Goal: Transaction & Acquisition: Purchase product/service

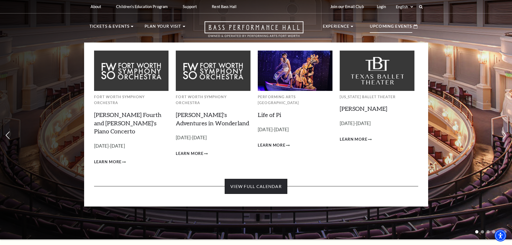
click at [266, 179] on link "View Full Calendar" at bounding box center [256, 186] width 63 height 15
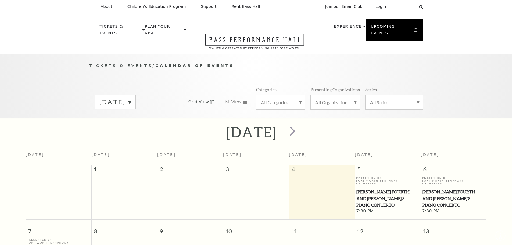
scroll to position [48, 0]
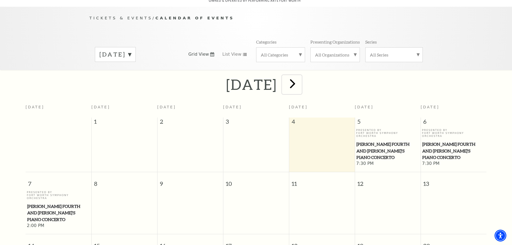
click at [300, 79] on span "next" at bounding box center [292, 83] width 15 height 15
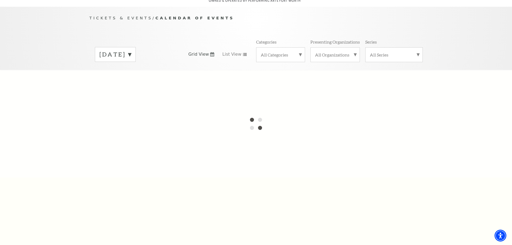
click at [325, 79] on div at bounding box center [256, 124] width 512 height 108
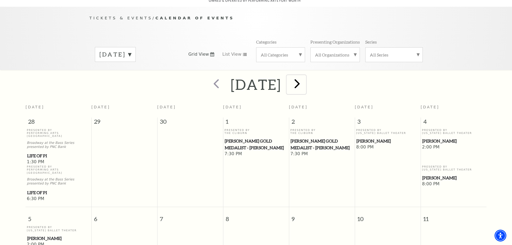
click at [305, 79] on span "next" at bounding box center [297, 83] width 15 height 15
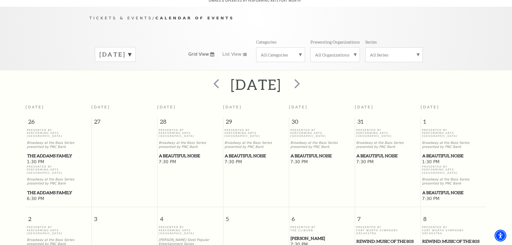
click at [444, 189] on span "A Beautiful Noise" at bounding box center [453, 192] width 63 height 7
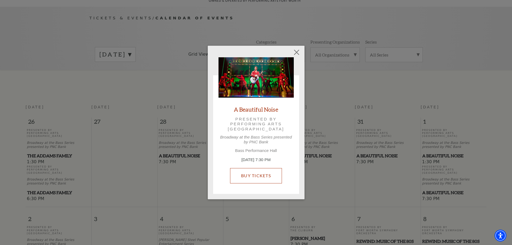
click at [250, 178] on link "Buy Tickets" at bounding box center [256, 175] width 52 height 15
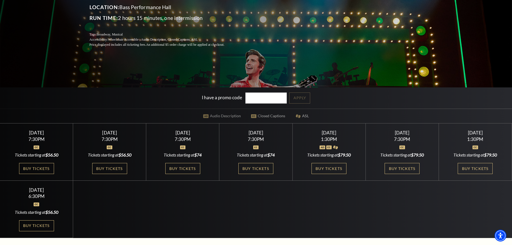
scroll to position [108, 0]
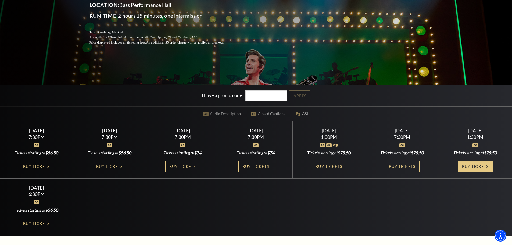
click at [482, 169] on link "Buy Tickets" at bounding box center [475, 166] width 35 height 11
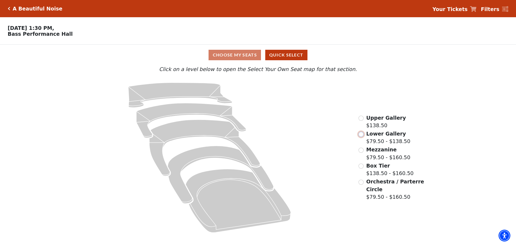
click at [360, 137] on input "Lower Gallery$79.50 - $138.50\a" at bounding box center [361, 134] width 5 height 5
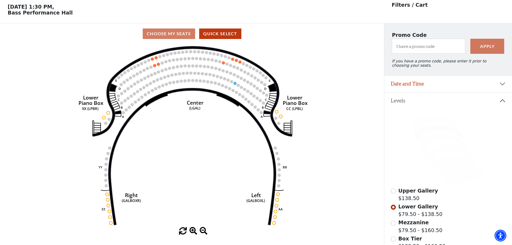
scroll to position [25, 0]
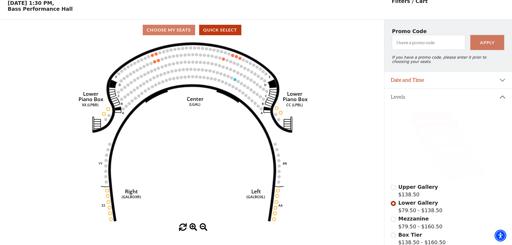
click at [430, 121] on icon at bounding box center [434, 117] width 47 height 11
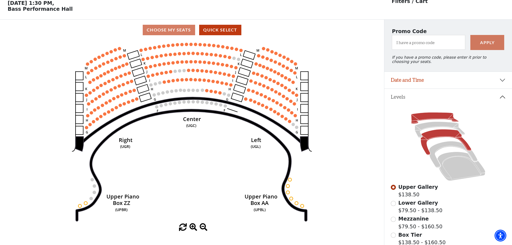
click at [437, 140] on icon at bounding box center [446, 142] width 51 height 26
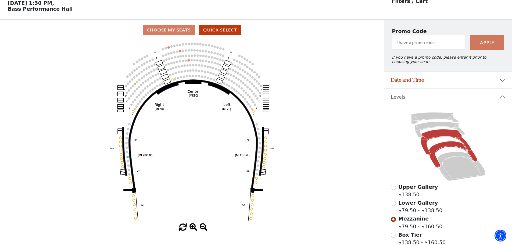
click at [436, 151] on icon at bounding box center [453, 154] width 48 height 26
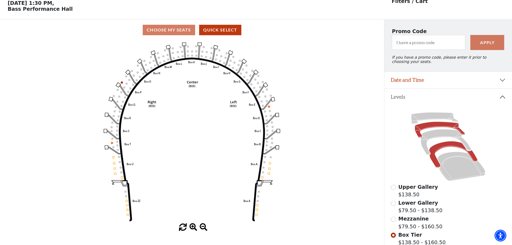
click at [435, 129] on icon at bounding box center [440, 130] width 50 height 16
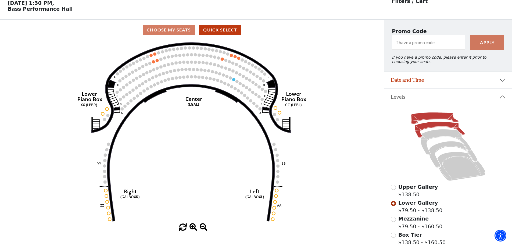
click at [433, 121] on icon at bounding box center [434, 117] width 47 height 11
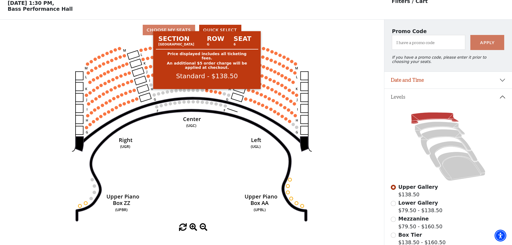
click at [207, 92] on circle at bounding box center [206, 90] width 3 height 3
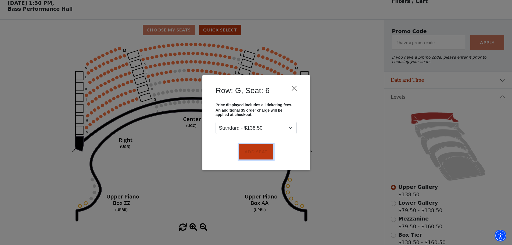
drag, startPoint x: 263, startPoint y: 148, endPoint x: 261, endPoint y: 145, distance: 3.8
click at [263, 148] on button "Add Seat" at bounding box center [256, 151] width 34 height 15
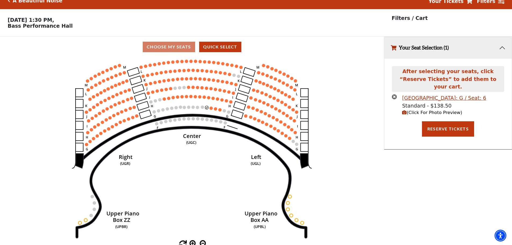
scroll to position [0, 0]
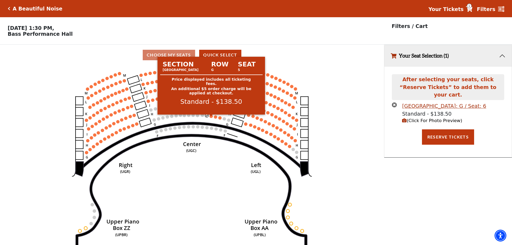
click at [211, 118] on circle at bounding box center [211, 116] width 3 height 3
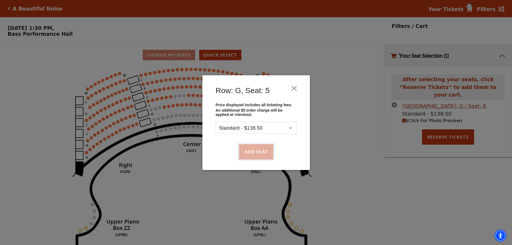
click at [249, 152] on button "Add Seat" at bounding box center [256, 151] width 34 height 15
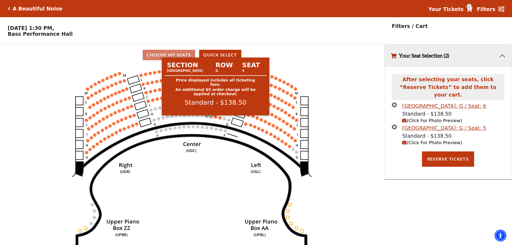
click at [215, 119] on circle at bounding box center [215, 116] width 3 height 3
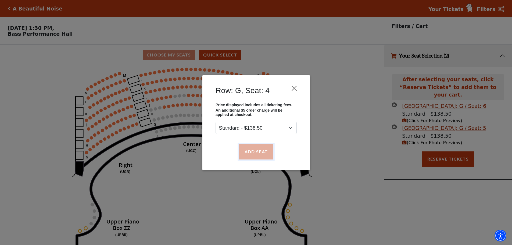
click at [250, 149] on button "Add Seat" at bounding box center [256, 151] width 34 height 15
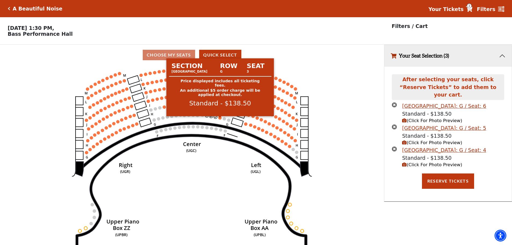
click at [220, 119] on circle at bounding box center [220, 117] width 3 height 3
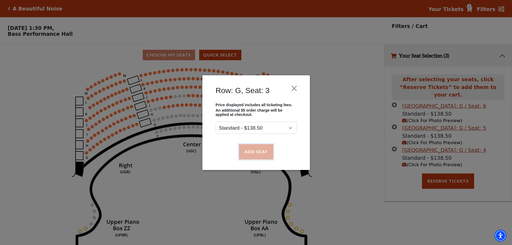
click at [254, 151] on button "Add Seat" at bounding box center [256, 151] width 34 height 15
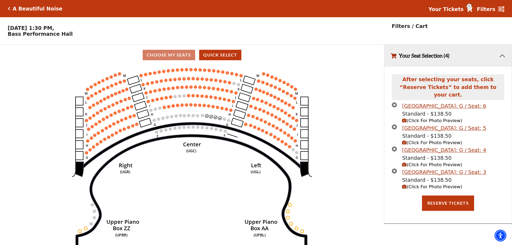
click at [436, 118] on span "(Click For Photo Preview)" at bounding box center [432, 120] width 60 height 5
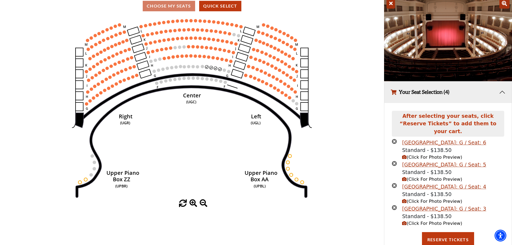
scroll to position [59, 0]
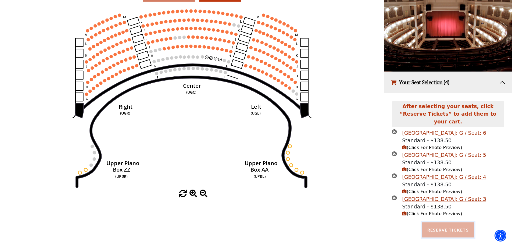
click at [448, 223] on button "Reserve Tickets" at bounding box center [448, 229] width 52 height 15
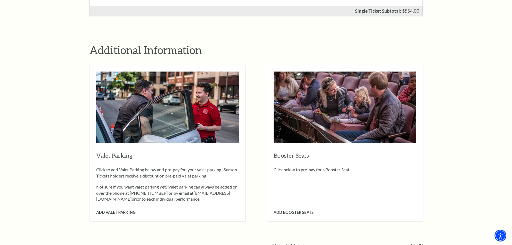
scroll to position [376, 0]
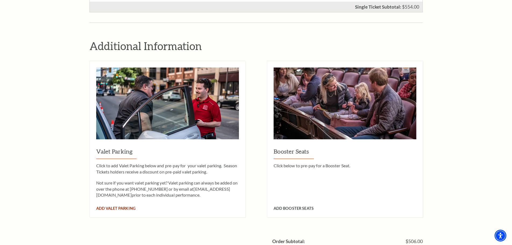
click at [125, 206] on span "Add Valet Parking" at bounding box center [115, 208] width 39 height 5
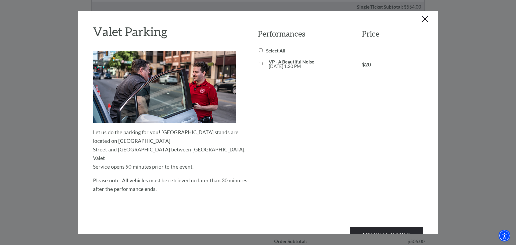
click at [424, 21] on button "Close this dialog window" at bounding box center [425, 19] width 9 height 9
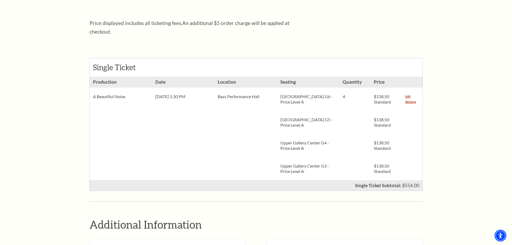
scroll to position [188, 0]
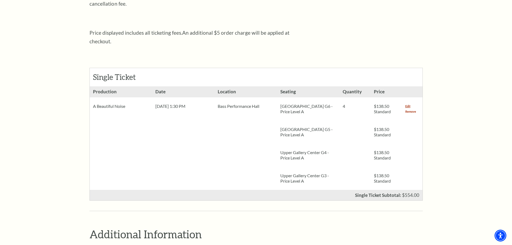
click at [410, 109] on link "Remove" at bounding box center [410, 111] width 11 height 5
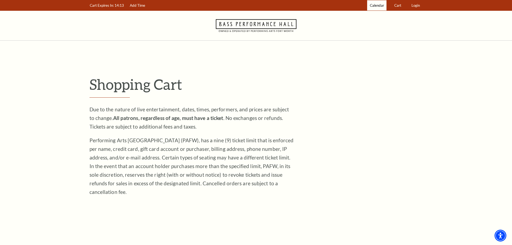
click at [377, 6] on span "Calendar" at bounding box center [377, 5] width 14 height 4
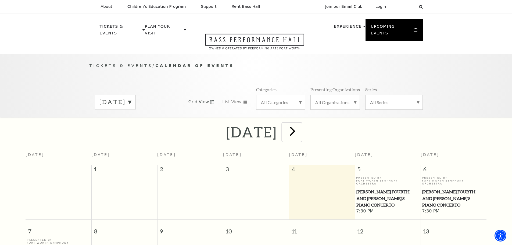
click at [300, 124] on span "next" at bounding box center [292, 130] width 15 height 15
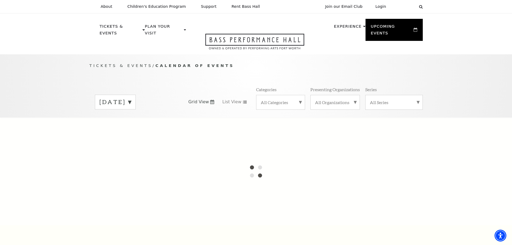
click at [325, 124] on div at bounding box center [256, 171] width 512 height 108
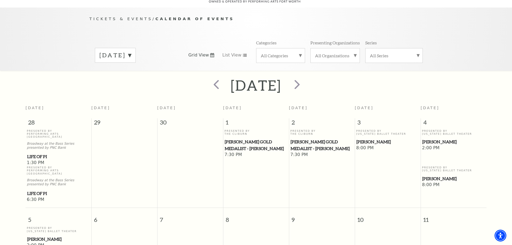
scroll to position [48, 0]
click at [305, 78] on span "next" at bounding box center [297, 83] width 15 height 15
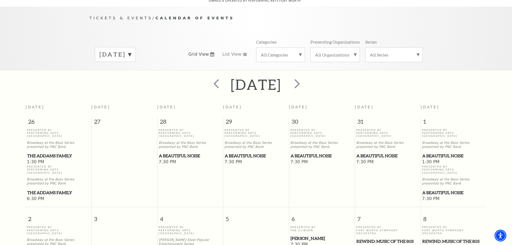
click at [439, 189] on span "A Beautiful Noise" at bounding box center [453, 192] width 63 height 7
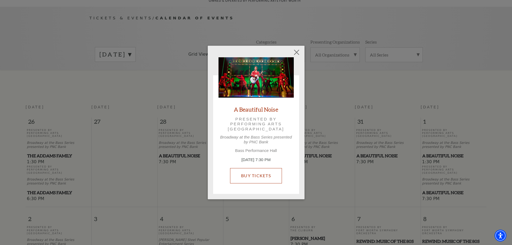
click at [251, 175] on link "Buy Tickets" at bounding box center [256, 175] width 52 height 15
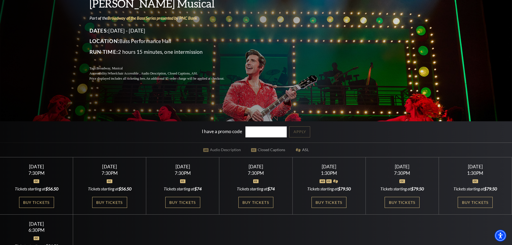
scroll to position [108, 0]
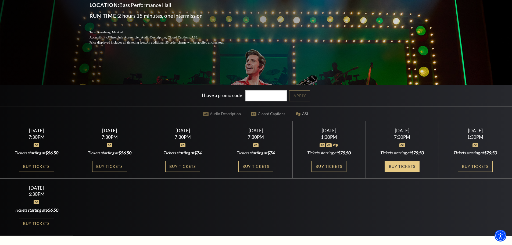
click at [395, 167] on link "Buy Tickets" at bounding box center [402, 166] width 35 height 11
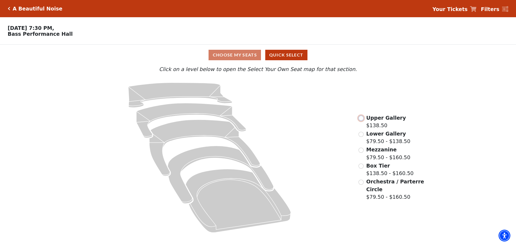
click at [360, 120] on input "Upper Gallery$138.50\a" at bounding box center [361, 118] width 5 height 5
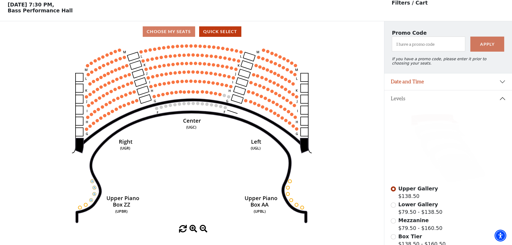
scroll to position [25, 0]
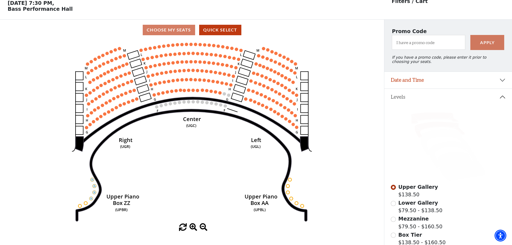
click at [418, 132] on icon at bounding box center [440, 130] width 50 height 16
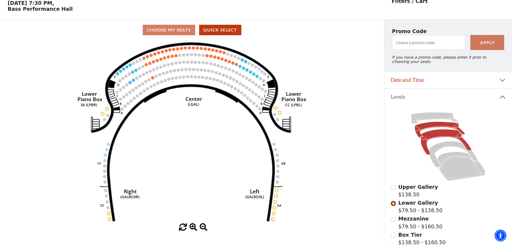
click at [431, 140] on icon at bounding box center [446, 142] width 51 height 26
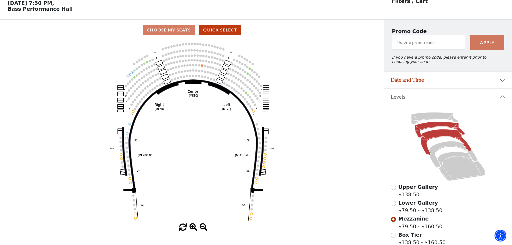
click at [430, 129] on icon at bounding box center [440, 130] width 50 height 16
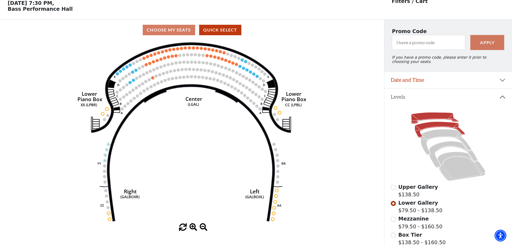
click at [428, 120] on icon at bounding box center [434, 117] width 47 height 11
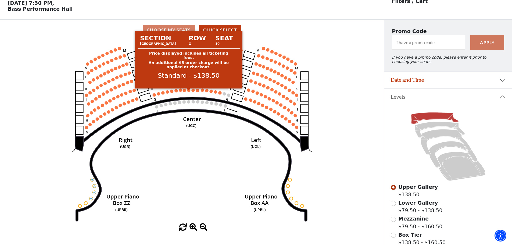
click at [188, 92] on circle at bounding box center [188, 89] width 3 height 3
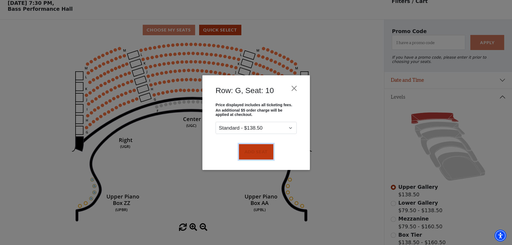
click at [252, 149] on button "Add Seat" at bounding box center [256, 151] width 34 height 15
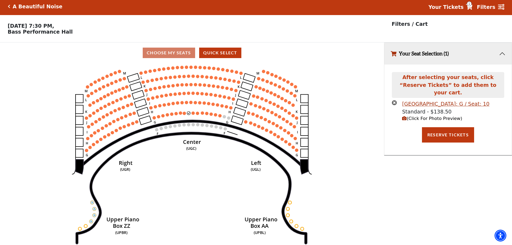
scroll to position [0, 0]
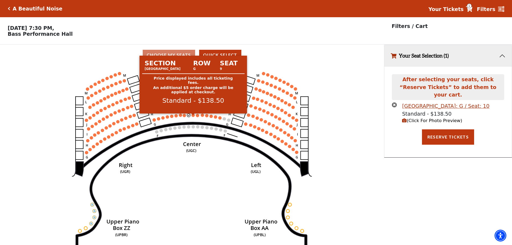
click at [193, 117] on circle at bounding box center [193, 114] width 3 height 3
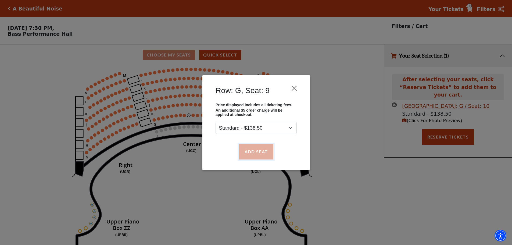
drag, startPoint x: 254, startPoint y: 150, endPoint x: 249, endPoint y: 147, distance: 6.1
click at [255, 150] on button "Add Seat" at bounding box center [256, 151] width 34 height 15
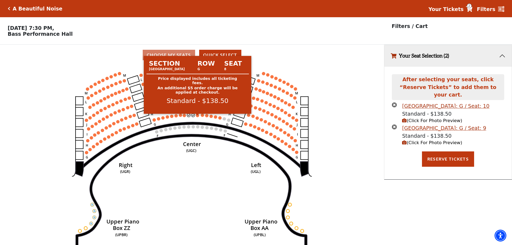
click at [197, 117] on circle at bounding box center [197, 115] width 3 height 3
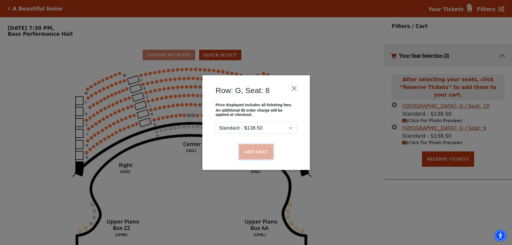
click at [248, 146] on button "Add Seat" at bounding box center [256, 151] width 34 height 15
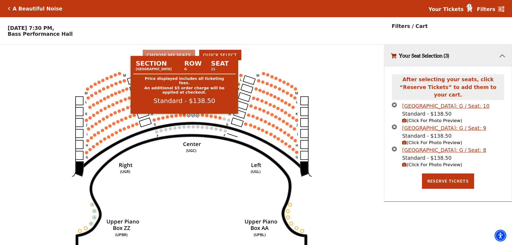
click at [183, 117] on circle at bounding box center [184, 115] width 3 height 3
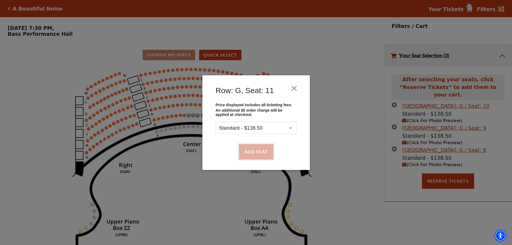
click at [261, 151] on button "Add Seat" at bounding box center [256, 151] width 34 height 15
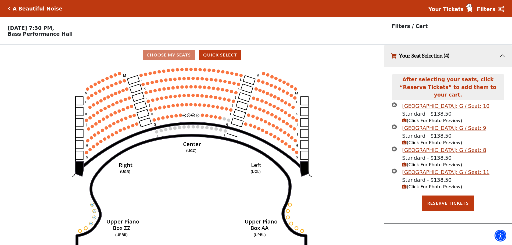
click at [406, 118] on icon "(Click For Photo Preview)" at bounding box center [404, 120] width 5 height 5
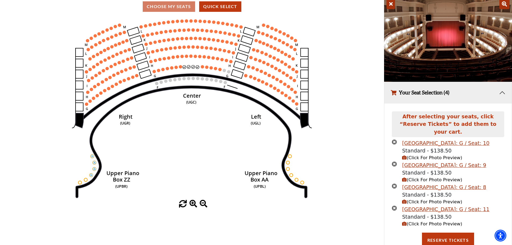
scroll to position [59, 0]
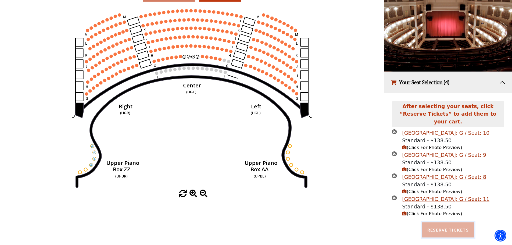
click at [455, 223] on button "Reserve Tickets" at bounding box center [448, 229] width 52 height 15
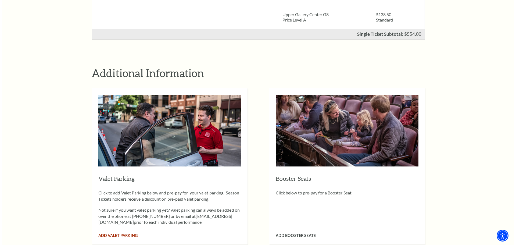
scroll to position [350, 0]
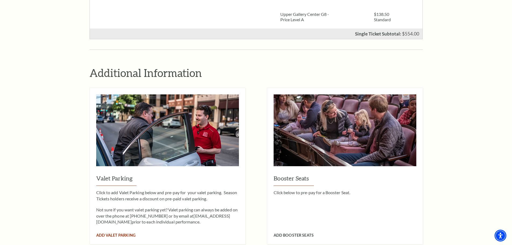
click at [110, 233] on span "Add Valet Parking" at bounding box center [115, 235] width 39 height 5
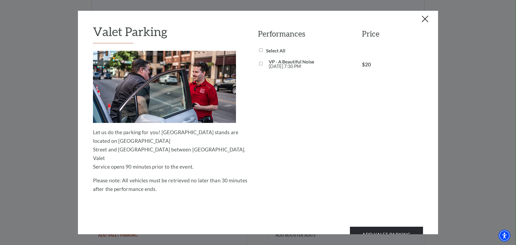
click at [259, 63] on input "VP - A Beautiful Noise [DATE] 7:30 PM" at bounding box center [260, 63] width 3 height 3
checkbox input "true"
click at [388, 227] on button "Add Valet Parking" at bounding box center [386, 234] width 73 height 15
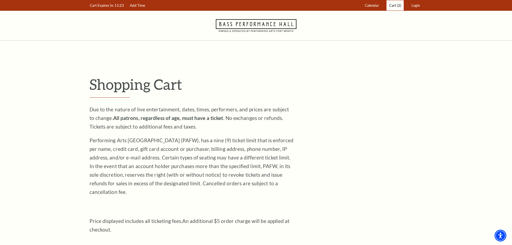
click at [391, 4] on span "Cart" at bounding box center [392, 5] width 7 height 4
click at [416, 5] on span "Login" at bounding box center [416, 5] width 8 height 4
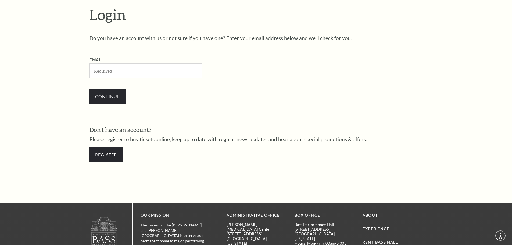
scroll to position [180, 0]
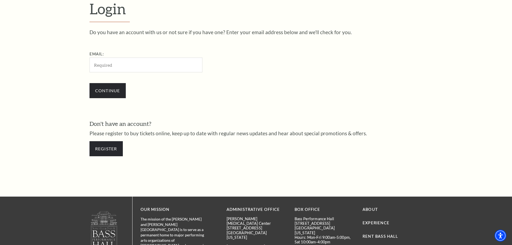
click at [117, 65] on input "Email:" at bounding box center [146, 65] width 113 height 15
type input "[EMAIL_ADDRESS][DOMAIN_NAME]"
click at [116, 89] on input "Continue" at bounding box center [108, 90] width 36 height 15
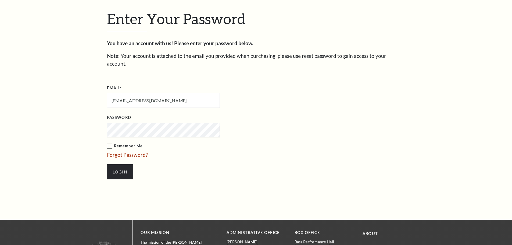
scroll to position [185, 0]
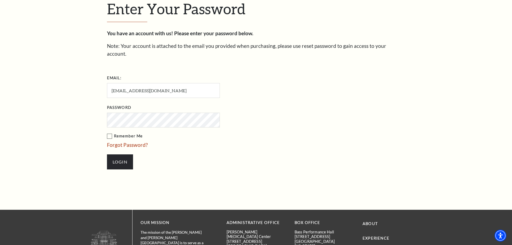
click at [108, 133] on label "Remember Me" at bounding box center [190, 136] width 167 height 7
click at [0, 0] on input "Remember Me" at bounding box center [0, 0] width 0 height 0
click at [113, 154] on input "Login" at bounding box center [120, 161] width 26 height 15
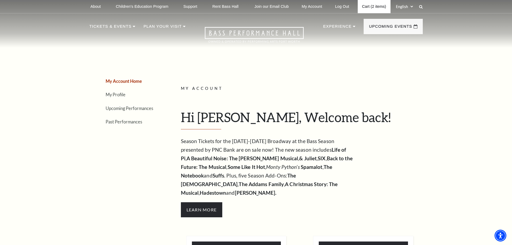
click at [378, 8] on link "Cart (2 items)" at bounding box center [374, 6] width 33 height 13
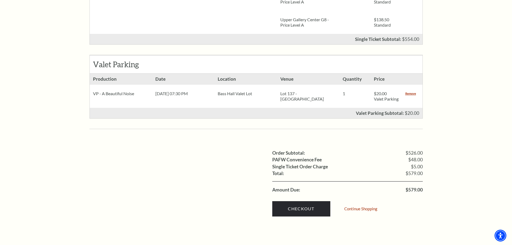
scroll to position [350, 0]
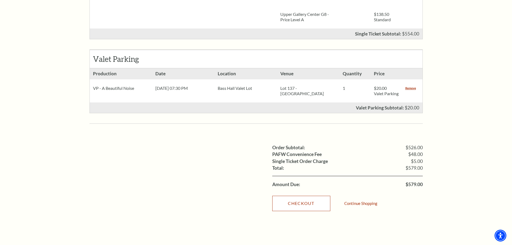
click at [300, 202] on link "Checkout" at bounding box center [301, 203] width 58 height 15
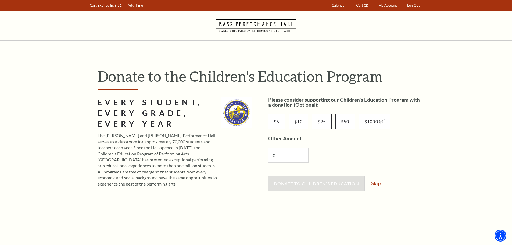
click at [380, 186] on link "Skip" at bounding box center [375, 183] width 9 height 5
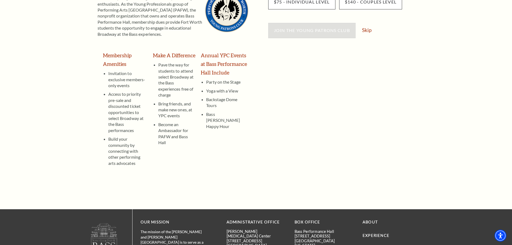
scroll to position [81, 0]
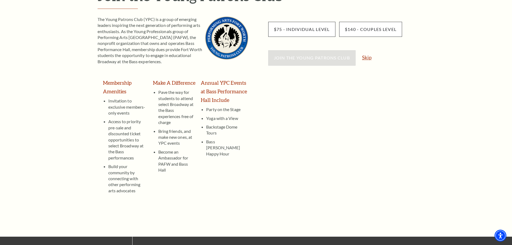
click at [368, 56] on link "Skip" at bounding box center [366, 57] width 9 height 5
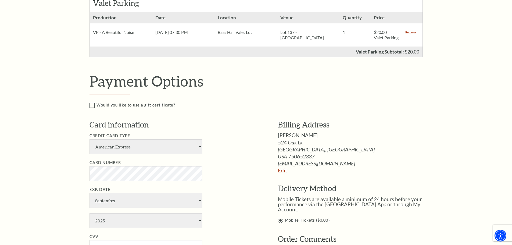
scroll to position [323, 0]
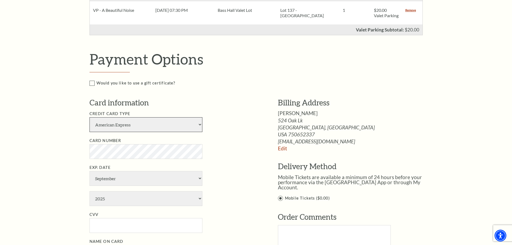
click at [148, 132] on select "American Express Visa Master Card Discover" at bounding box center [146, 124] width 113 height 15
select select "24"
click at [90, 123] on select "American Express Visa Master Card Discover" at bounding box center [146, 124] width 113 height 15
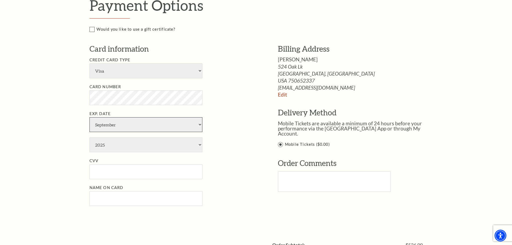
select select "6"
select select "2028"
type input "Mikal Black"
click at [144, 179] on input "CVV" at bounding box center [146, 171] width 113 height 15
type input "051"
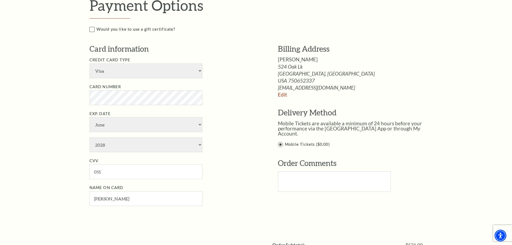
click at [249, 187] on ul "Credit Card Type American Express Visa Master Card Discover Card Number Exp. Da…" at bounding box center [176, 131] width 172 height 149
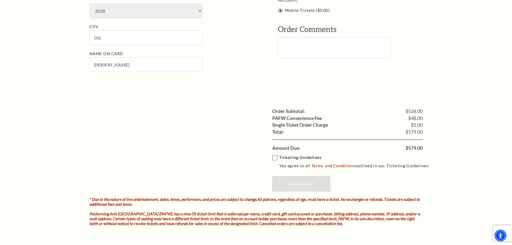
scroll to position [511, 0]
click at [275, 163] on label "Ticketing Guidelines You agree to all Terms and Conditions outlined in our Tick…" at bounding box center [353, 161] width 162 height 15
click at [0, 0] on input "Ticketing Guidelines You agree to all Terms and Conditions outlined in our Tick…" at bounding box center [0, 0] width 0 height 0
click at [302, 189] on link "Checkout" at bounding box center [301, 183] width 58 height 15
